Goal: Find specific page/section

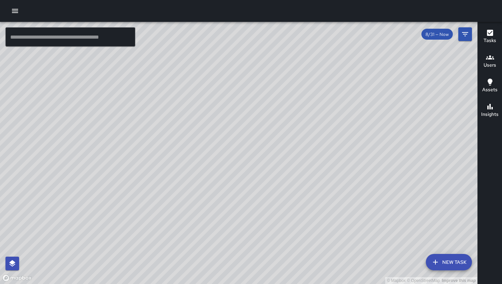
click at [493, 63] on h6 "Users" at bounding box center [490, 66] width 13 height 8
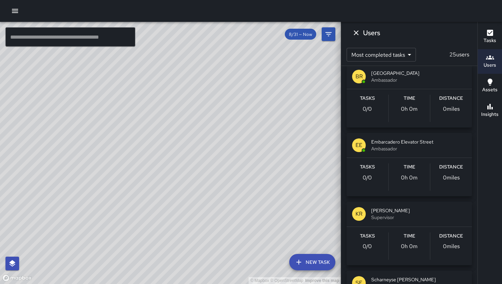
scroll to position [918, 0]
